Goal: Task Accomplishment & Management: Complete application form

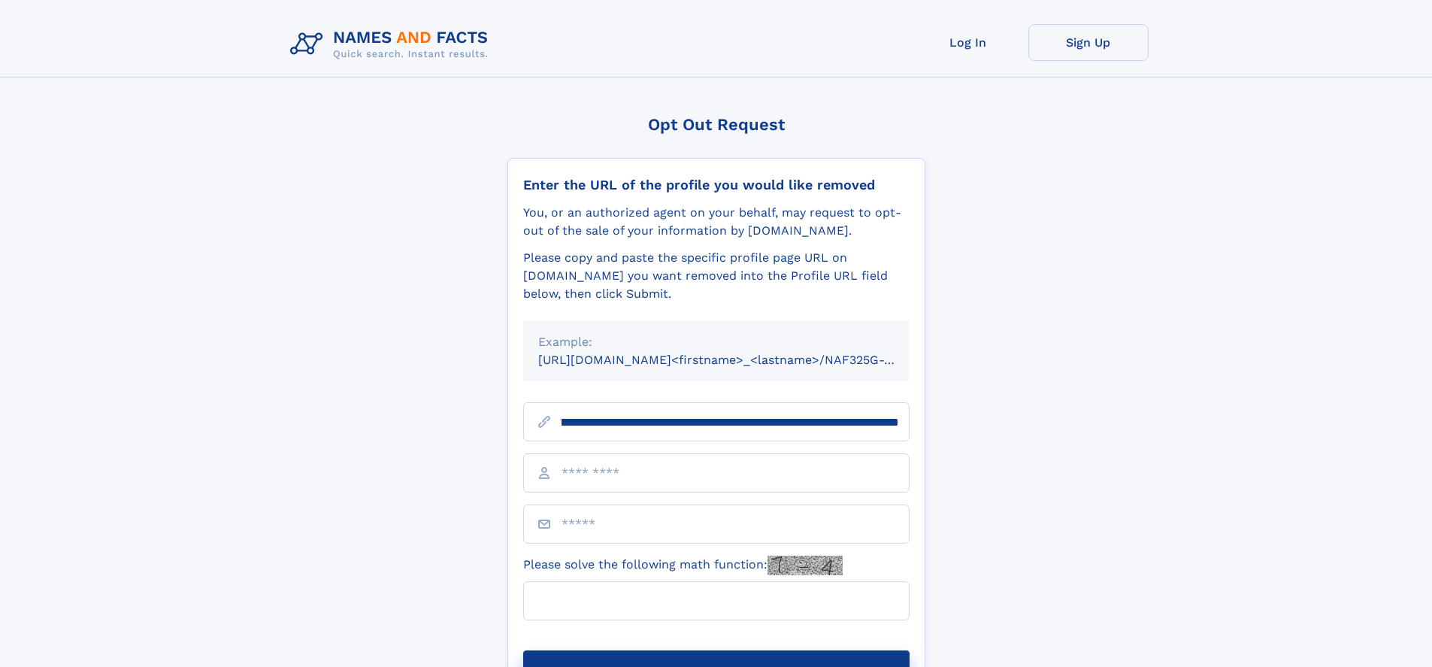
scroll to position [0, 172]
type input "**********"
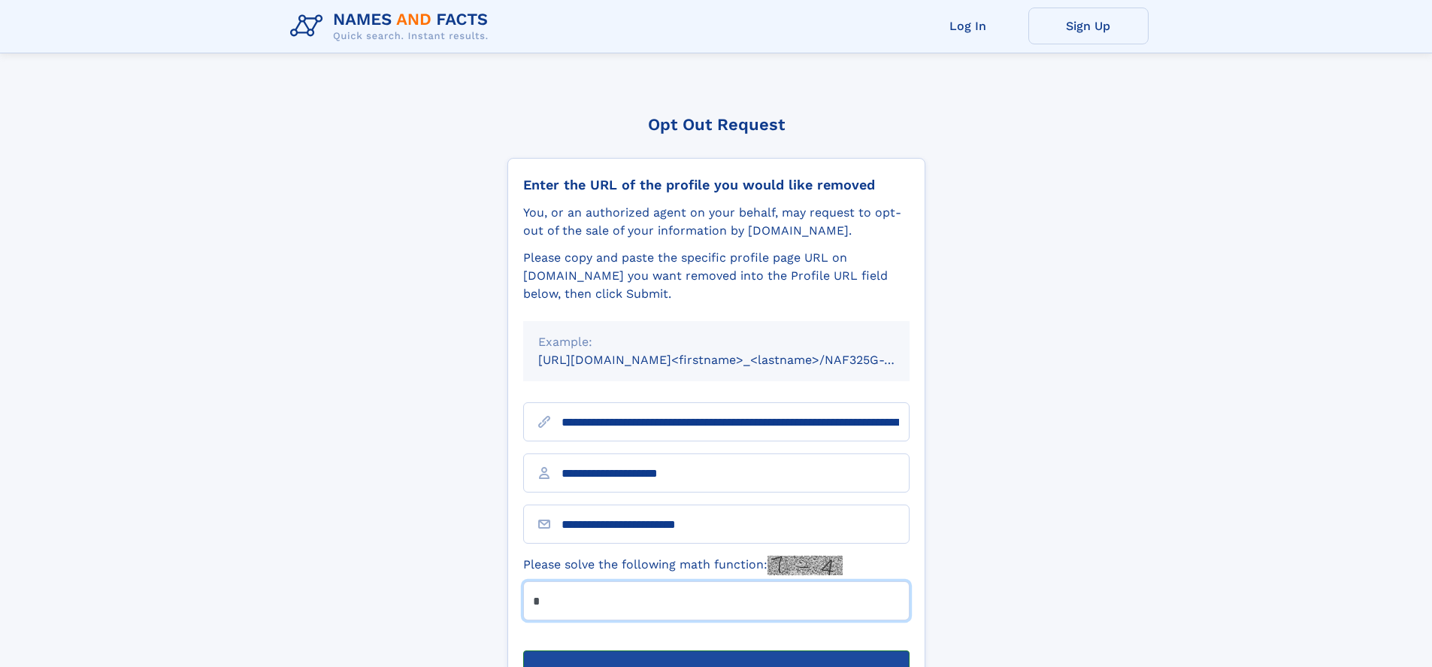
type input "*"
click at [715, 650] on button "Submit Opt Out Request" at bounding box center [716, 674] width 386 height 48
